Goal: Answer question/provide support

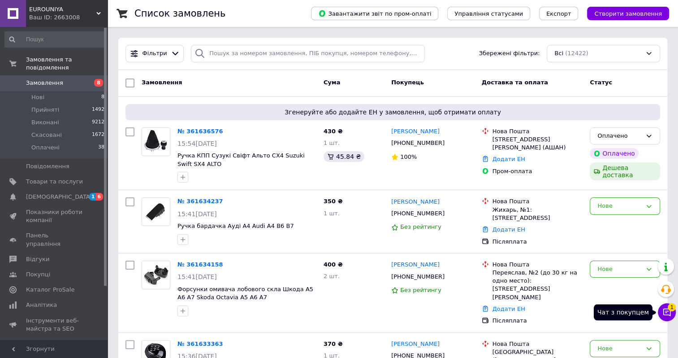
click at [667, 312] on icon at bounding box center [667, 312] width 9 height 9
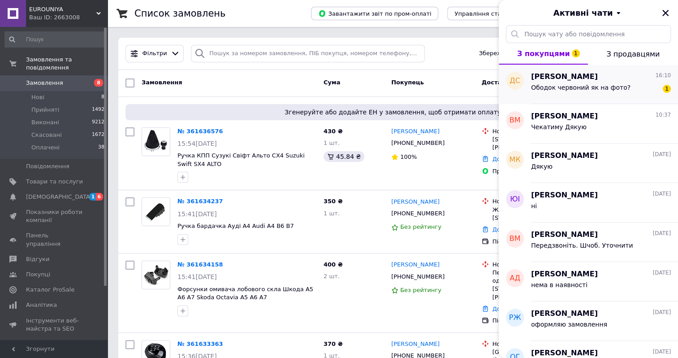
click at [545, 89] on span "Ободок червоний як на фото?" at bounding box center [581, 87] width 100 height 7
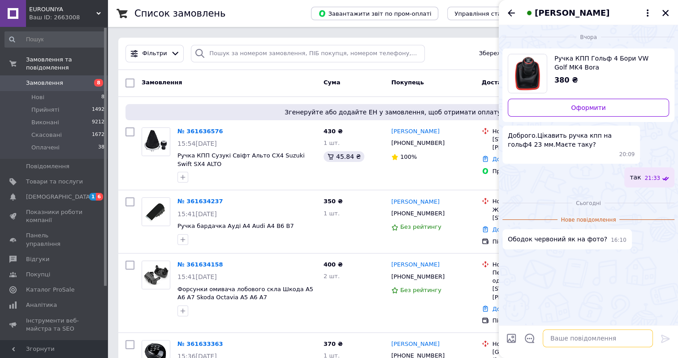
click at [569, 344] on textarea at bounding box center [598, 338] width 110 height 18
type textarea "так"
click at [664, 338] on icon at bounding box center [665, 339] width 9 height 8
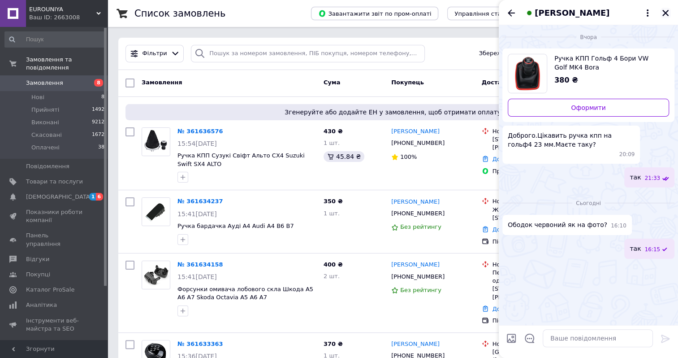
click at [665, 11] on icon "Закрити" at bounding box center [666, 13] width 8 height 8
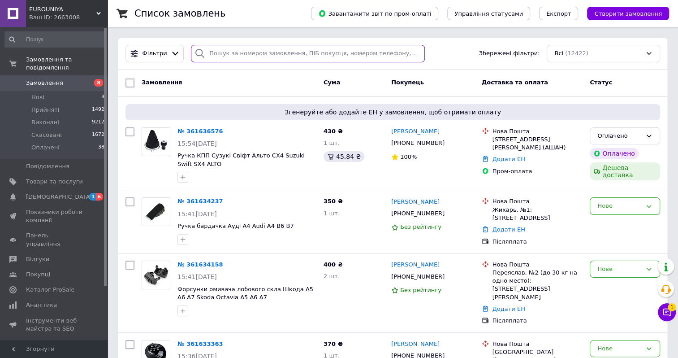
click at [243, 54] on input "search" at bounding box center [308, 53] width 234 height 17
click at [172, 54] on icon at bounding box center [175, 54] width 6 height 4
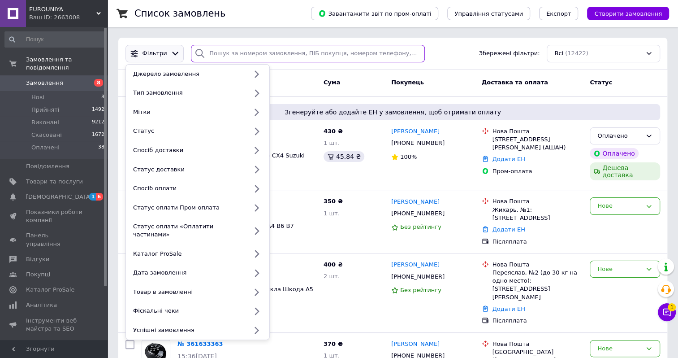
click at [222, 53] on input "search" at bounding box center [308, 53] width 234 height 17
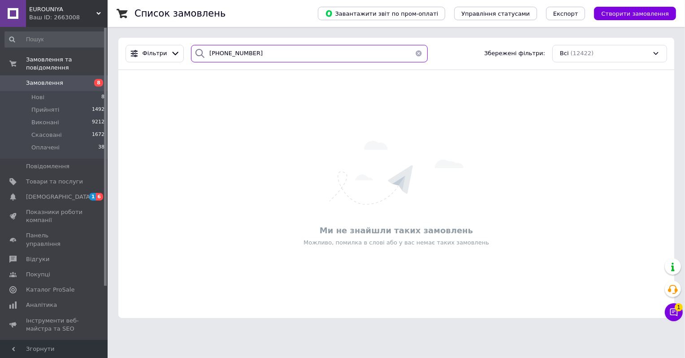
type input "[PHONE_NUMBER]"
click at [416, 52] on button "button" at bounding box center [419, 53] width 18 height 17
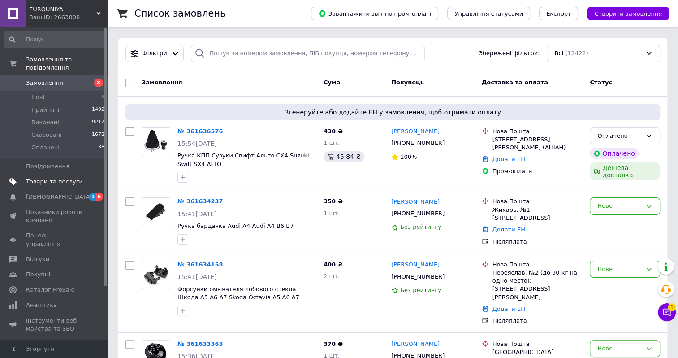
click at [63, 178] on span "Товари та послуги" at bounding box center [54, 182] width 57 height 8
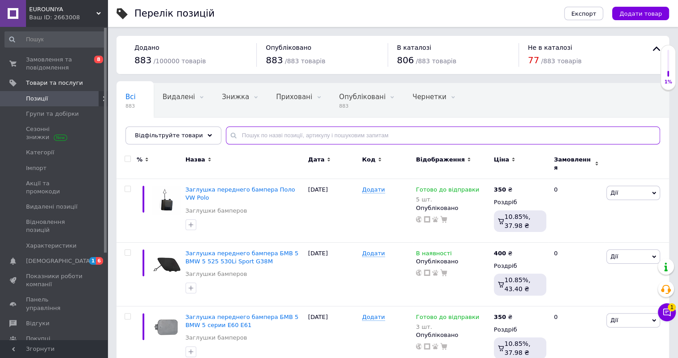
click at [252, 135] on input "text" at bounding box center [443, 135] width 435 height 18
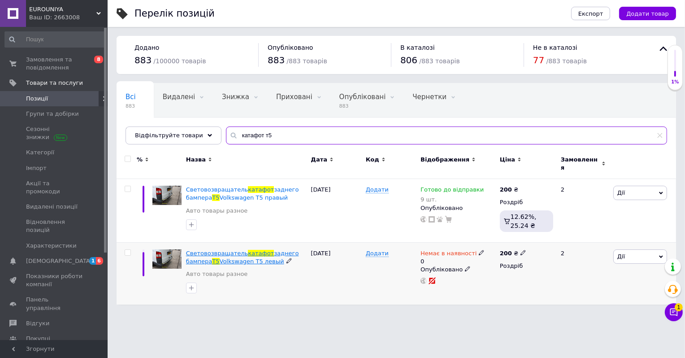
type input "катафот т5"
click at [243, 258] on span "Volkswagen T5 левый" at bounding box center [252, 261] width 65 height 7
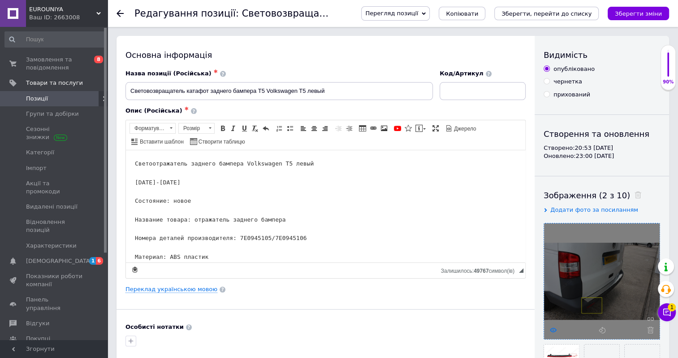
click at [551, 330] on icon at bounding box center [553, 329] width 7 height 7
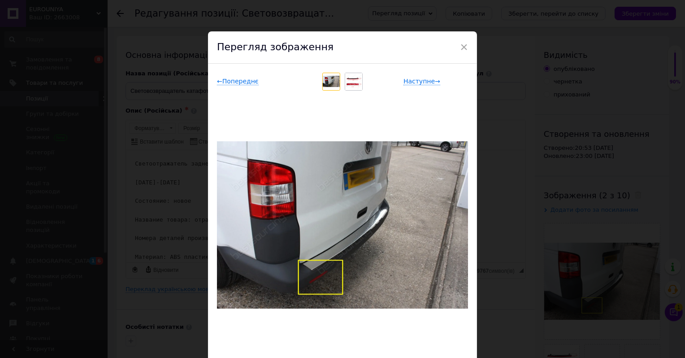
drag, startPoint x: 354, startPoint y: 86, endPoint x: 348, endPoint y: 89, distance: 6.8
click at [354, 86] on img at bounding box center [353, 81] width 17 height 17
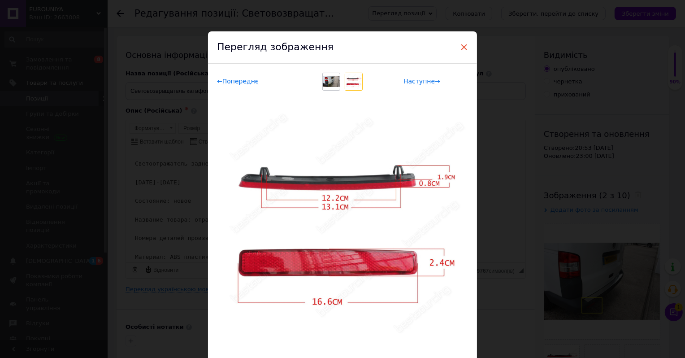
click at [463, 47] on span "×" at bounding box center [464, 46] width 8 height 15
checkbox input "true"
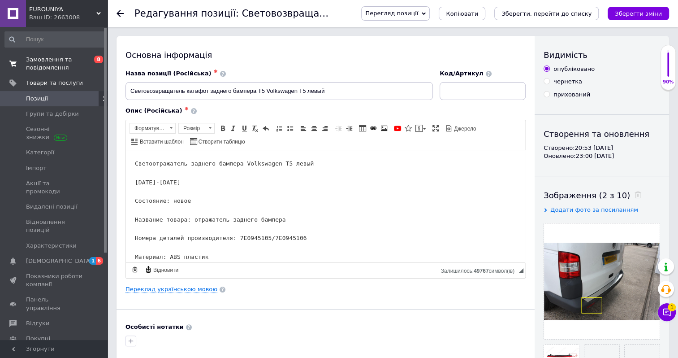
click at [46, 64] on span "Замовлення та повідомлення" at bounding box center [54, 64] width 57 height 16
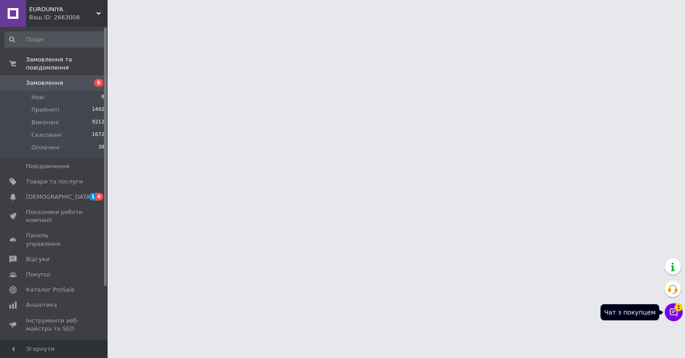
click at [672, 311] on icon at bounding box center [674, 312] width 9 height 9
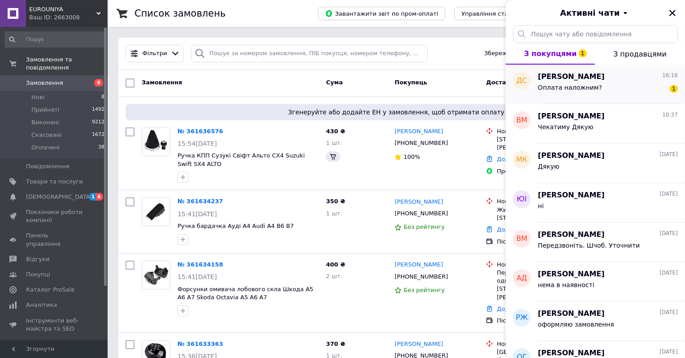
click at [563, 80] on span "[PERSON_NAME]" at bounding box center [571, 77] width 67 height 10
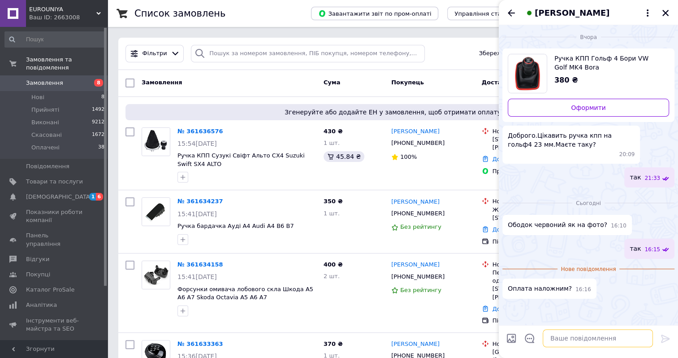
click at [570, 340] on textarea at bounding box center [598, 338] width 110 height 18
type textarea "т"
type textarea "ок"
click at [662, 339] on icon at bounding box center [666, 338] width 11 height 11
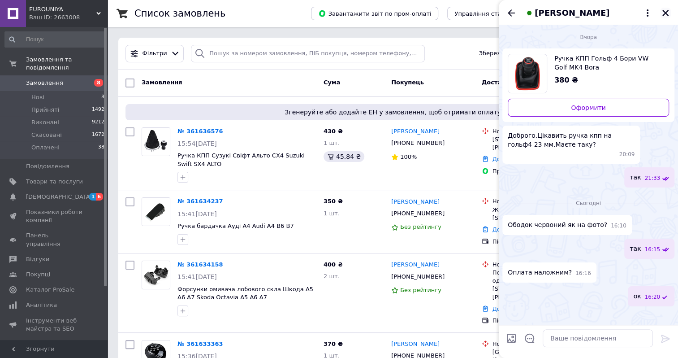
click at [665, 13] on icon "Закрити" at bounding box center [666, 13] width 6 height 6
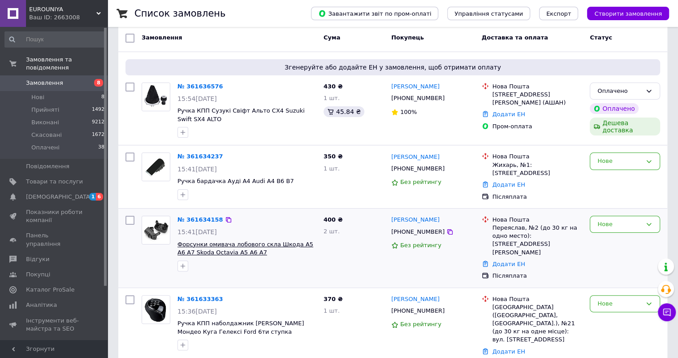
scroll to position [90, 0]
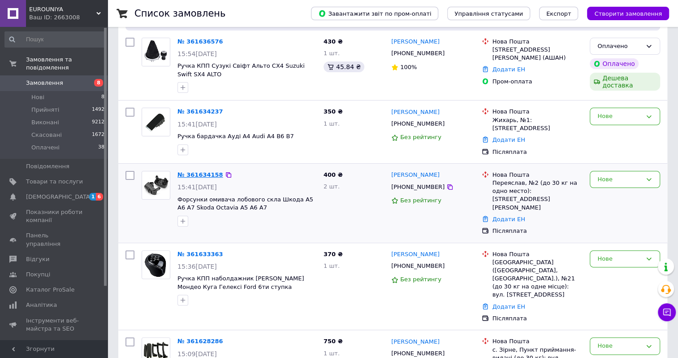
click at [207, 171] on link "№ 361634158" at bounding box center [201, 174] width 46 height 7
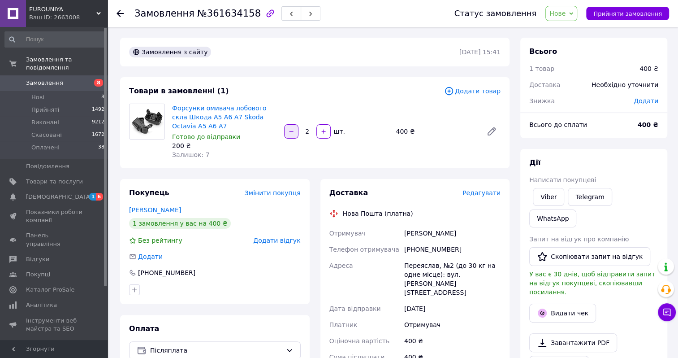
click at [289, 132] on icon "button" at bounding box center [291, 131] width 6 height 6
type input "1"
click at [63, 79] on span "Замовлення" at bounding box center [54, 83] width 57 height 8
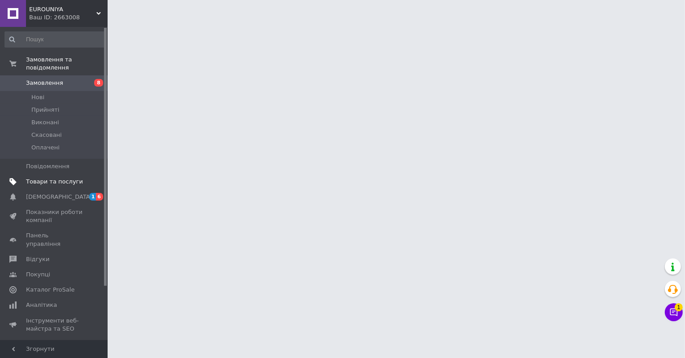
click at [42, 178] on span "Товари та послуги" at bounding box center [54, 182] width 57 height 8
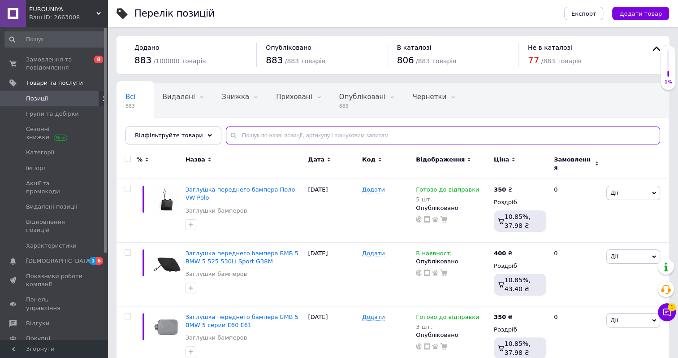
click at [239, 136] on input "text" at bounding box center [443, 135] width 435 height 18
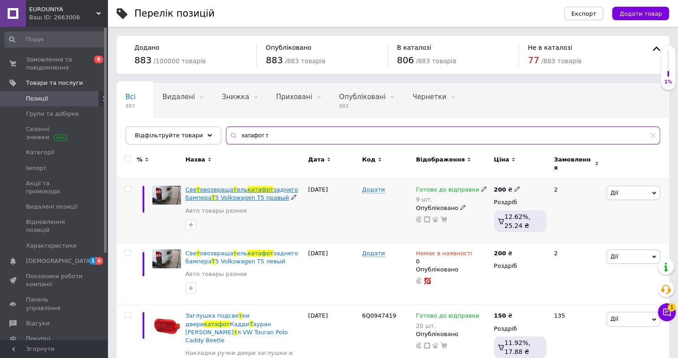
type input "катафот т"
click at [226, 194] on span "5 Volkswagen T5 правый" at bounding box center [252, 197] width 74 height 7
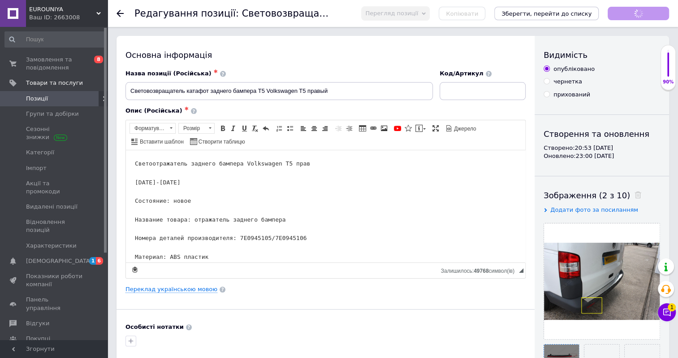
checkbox input "true"
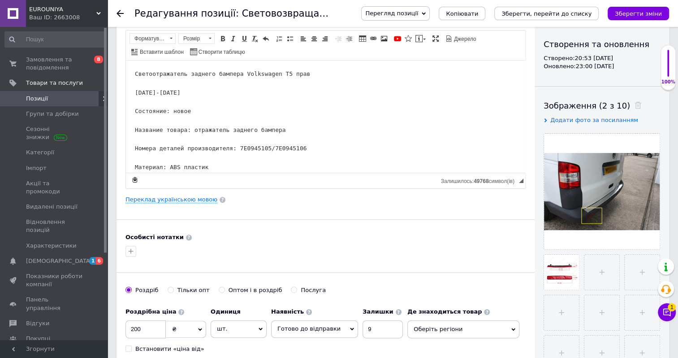
scroll to position [42, 0]
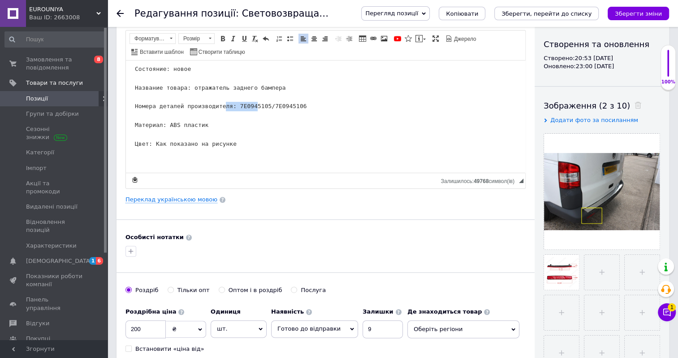
drag, startPoint x: 230, startPoint y: 104, endPoint x: 259, endPoint y: 104, distance: 28.7
click at [259, 104] on pre "Светоотражатель заднего бампера Volkswagen T5 прав 2003-2015 Состояние: новое Н…" at bounding box center [326, 87] width 382 height 121
drag, startPoint x: 284, startPoint y: 126, endPoint x: 429, endPoint y: 109, distance: 145.3
click at [284, 126] on span "Копіювати" at bounding box center [280, 124] width 35 height 11
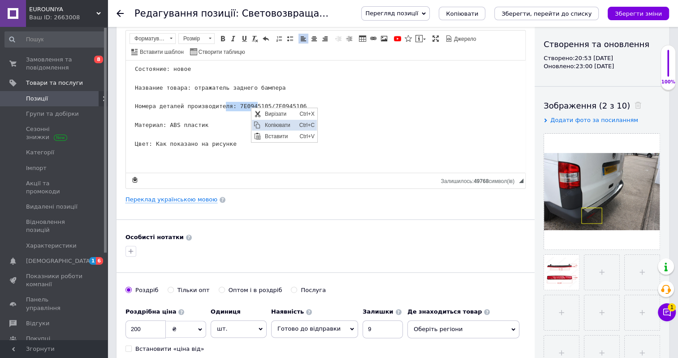
copy pre "7E0945105"
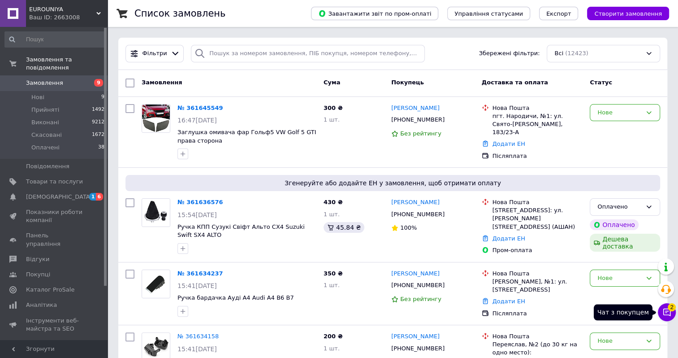
click at [675, 309] on span "2" at bounding box center [672, 305] width 8 height 8
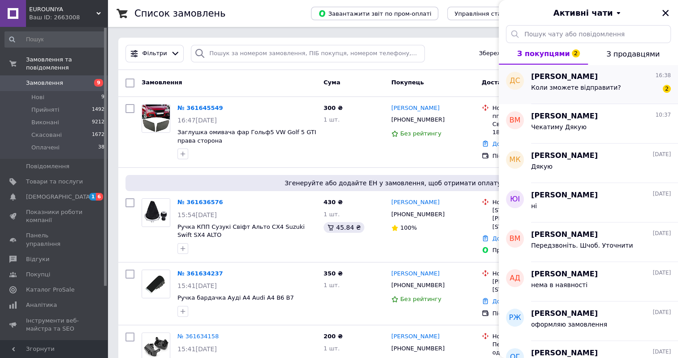
click at [562, 83] on div "Коли зможете відправити? 2" at bounding box center [601, 89] width 140 height 14
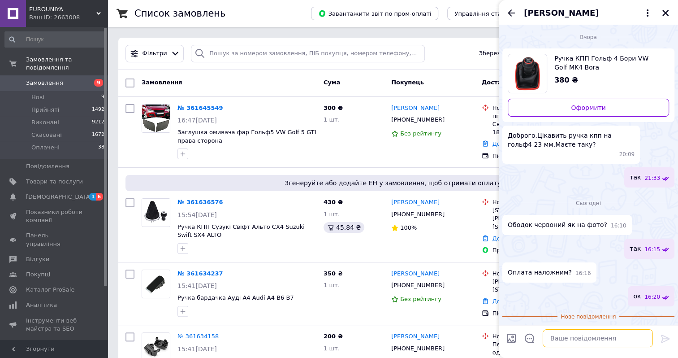
click at [576, 336] on textarea at bounding box center [598, 338] width 110 height 18
type textarea "завтра відправим"
click at [663, 333] on icon at bounding box center [666, 338] width 11 height 11
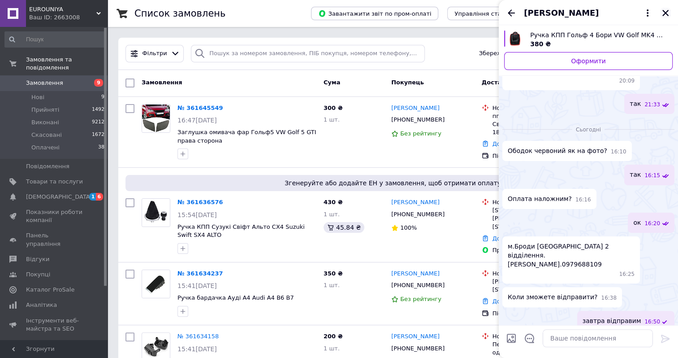
click at [666, 13] on icon "Закрити" at bounding box center [666, 13] width 6 height 6
